Goal: Information Seeking & Learning: Learn about a topic

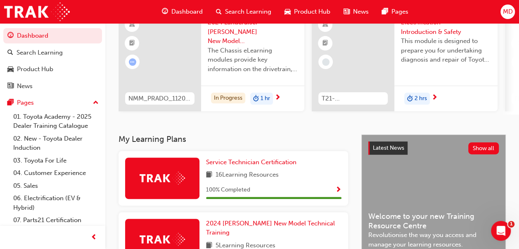
scroll to position [83, 0]
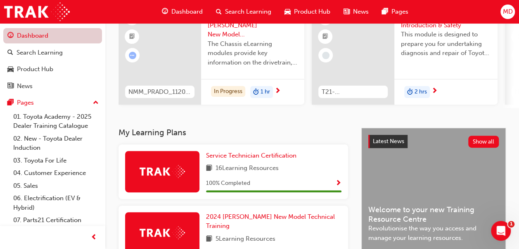
click at [45, 36] on link "Dashboard" at bounding box center [52, 35] width 99 height 15
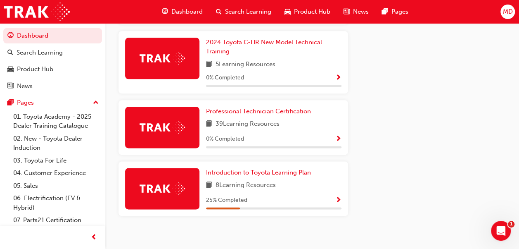
scroll to position [458, 0]
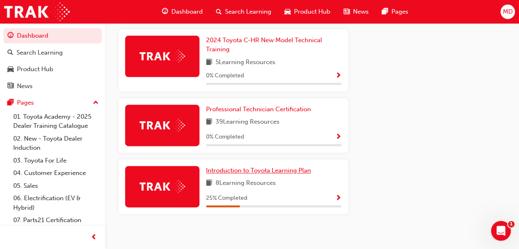
click at [259, 167] on span "Introduction to Toyota Learning Plan" at bounding box center [258, 170] width 105 height 7
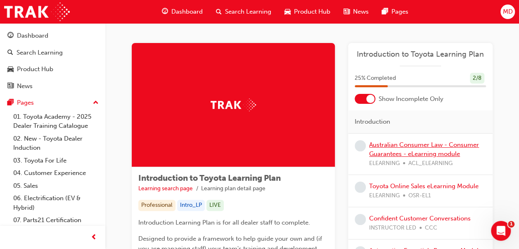
click at [415, 145] on link "Australian Consumer Law - Consumer Guarantees - eLearning module" at bounding box center [424, 149] width 110 height 17
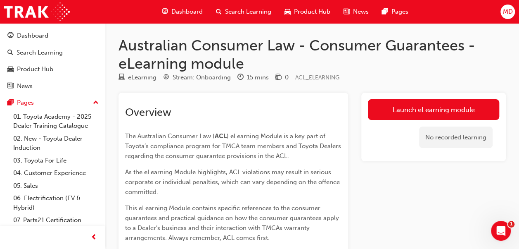
scroll to position [41, 0]
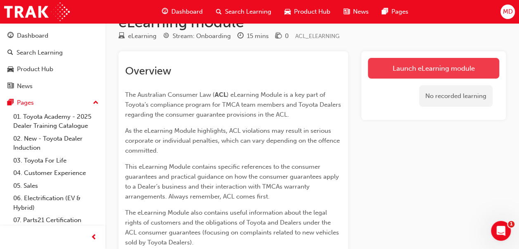
click at [407, 68] on link "Launch eLearning module" at bounding box center [433, 68] width 131 height 21
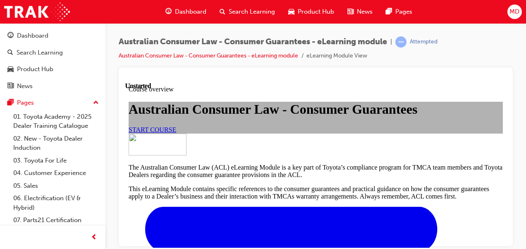
scroll to position [83, 0]
click at [176, 133] on link "START COURSE" at bounding box center [152, 129] width 48 height 7
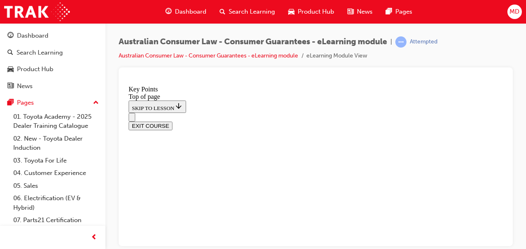
scroll to position [191, 0]
click at [91, 235] on span "prev-icon" at bounding box center [94, 237] width 6 height 10
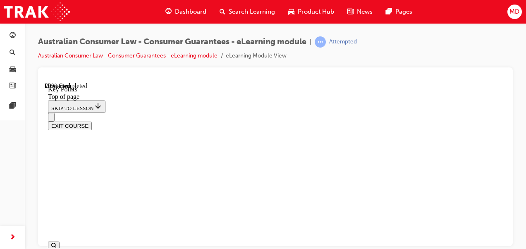
scroll to position [232, 0]
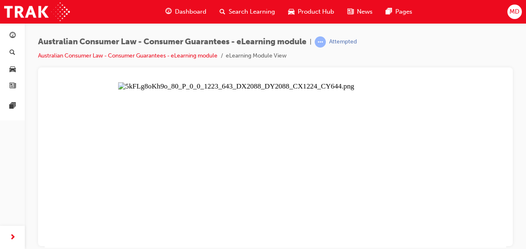
click at [282, 122] on button "Unzoom image" at bounding box center [275, 164] width 461 height 165
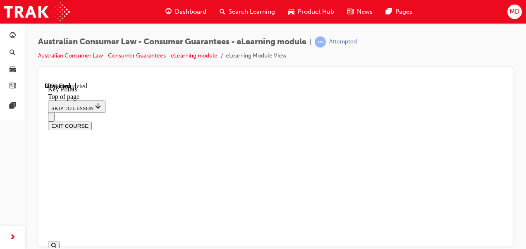
scroll to position [484, 0]
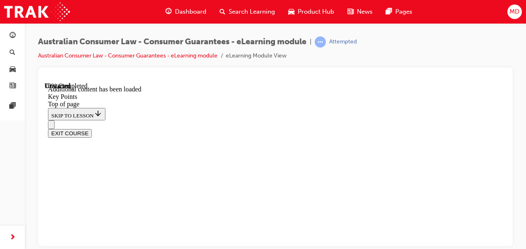
scroll to position [1259, 0]
